Goal: Information Seeking & Learning: Learn about a topic

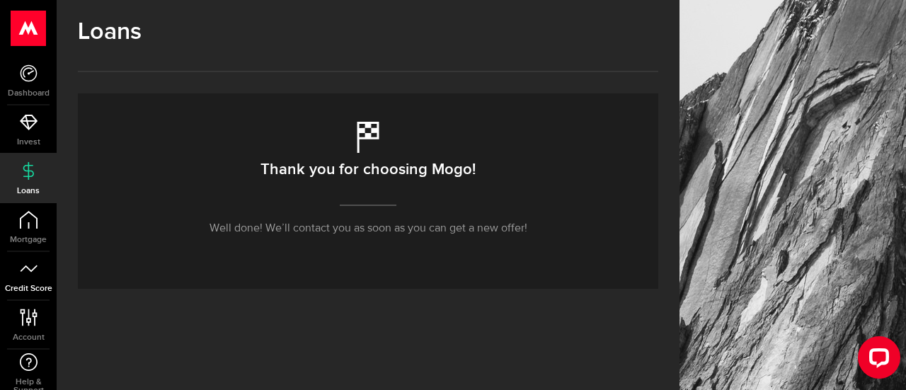
click at [13, 285] on span "Credit Score" at bounding box center [28, 289] width 57 height 8
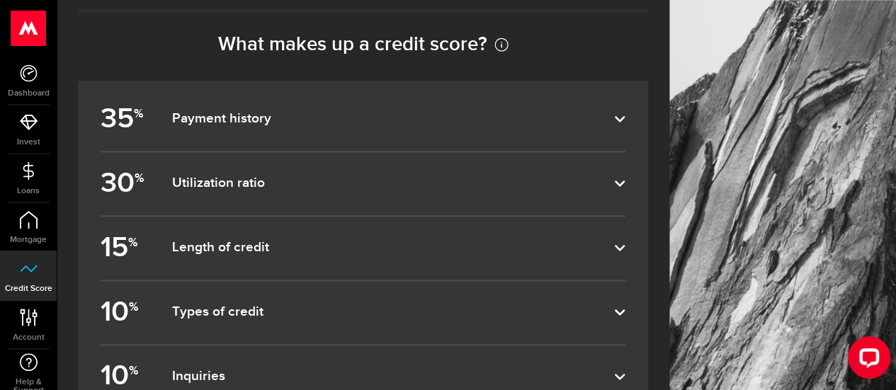
scroll to position [767, 0]
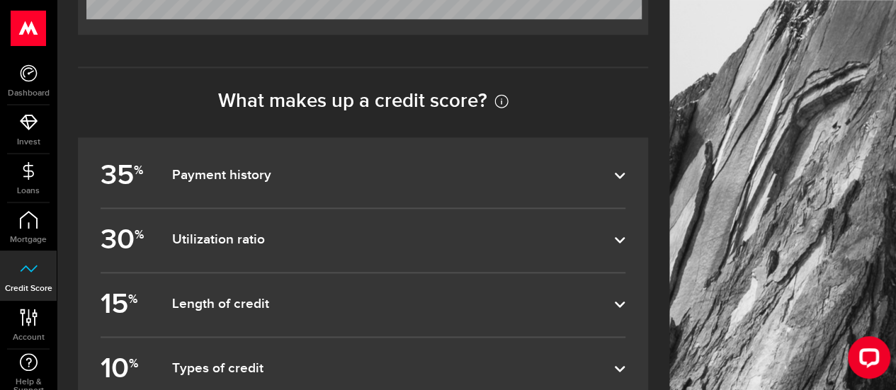
click at [324, 232] on dfn "Utilization ratio" at bounding box center [392, 240] width 443 height 17
click at [0, 0] on input "30 % Utilization ratio" at bounding box center [0, 0] width 0 height 0
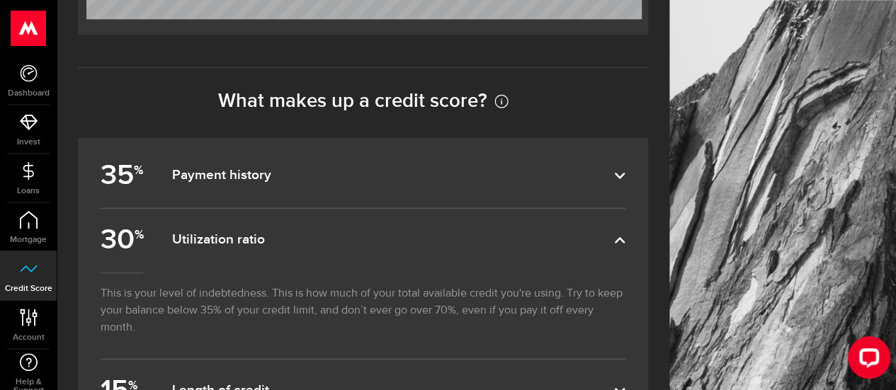
click at [324, 232] on dfn "Utilization ratio" at bounding box center [392, 240] width 443 height 17
click at [0, 0] on input "30 % Utilization ratio" at bounding box center [0, 0] width 0 height 0
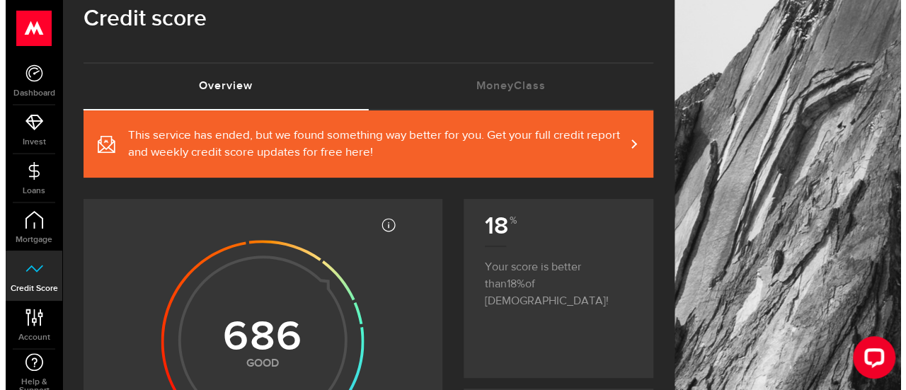
scroll to position [0, 0]
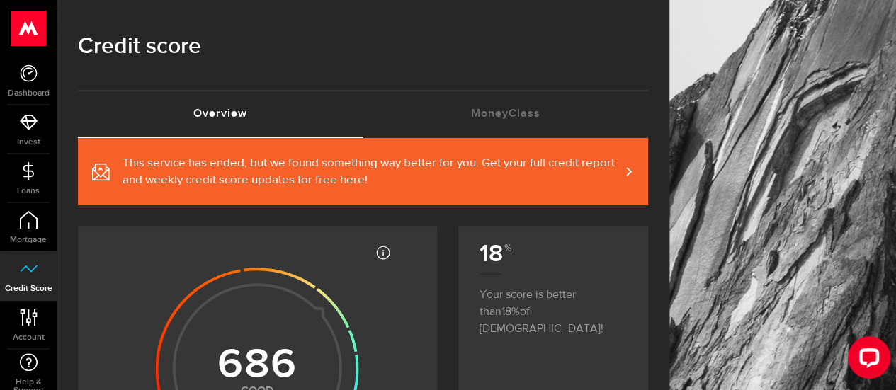
click at [631, 179] on link "This service has ended, but we found something way better for you. Get your ful…" at bounding box center [363, 171] width 570 height 67
click at [24, 188] on span "Loans" at bounding box center [28, 191] width 57 height 8
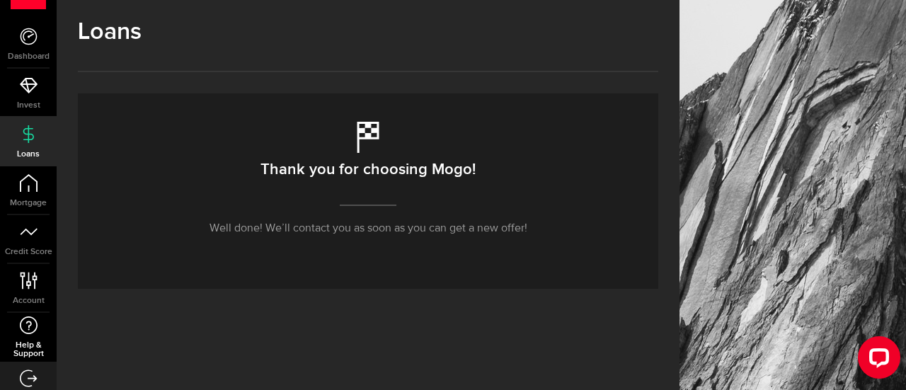
scroll to position [57, 0]
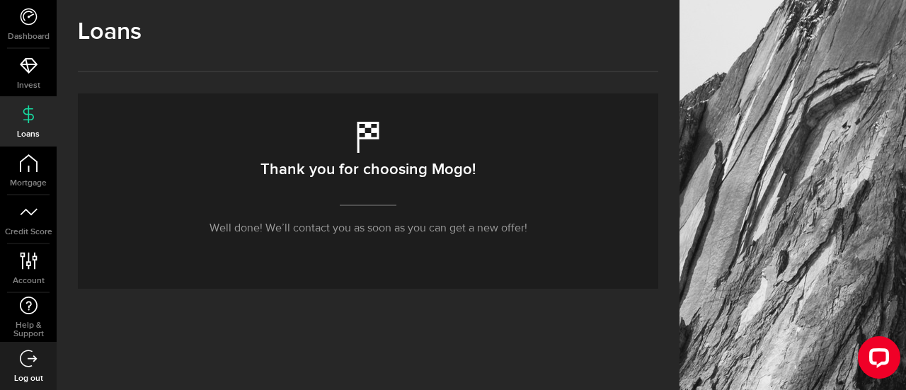
click at [35, 368] on link "Log out" at bounding box center [28, 366] width 57 height 48
